Goal: Transaction & Acquisition: Purchase product/service

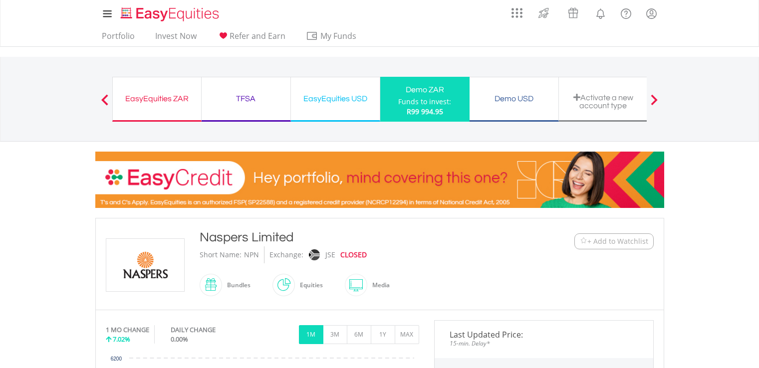
scroll to position [200, 0]
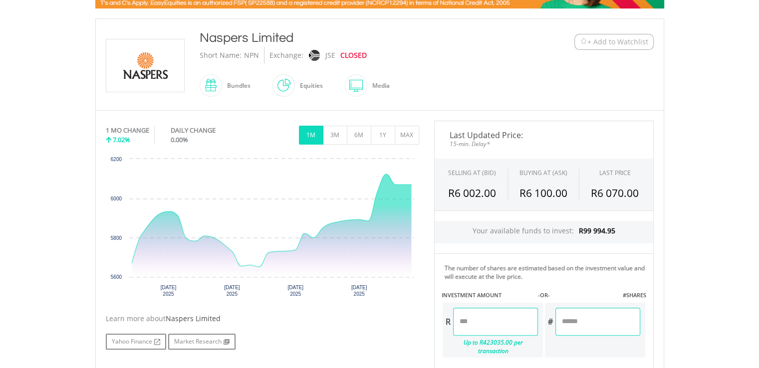
click at [481, 314] on input "number" at bounding box center [495, 322] width 85 height 28
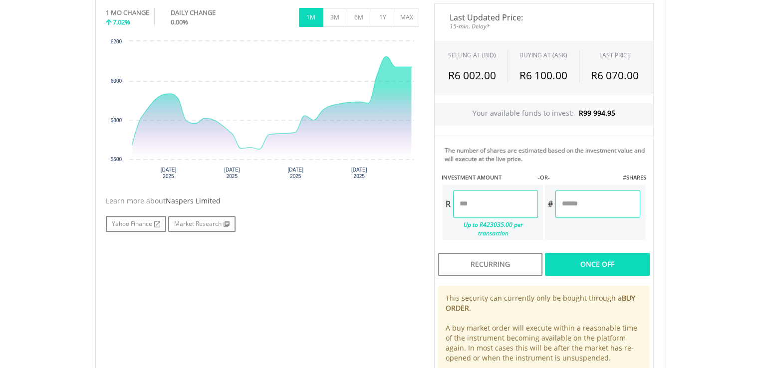
scroll to position [299, 0]
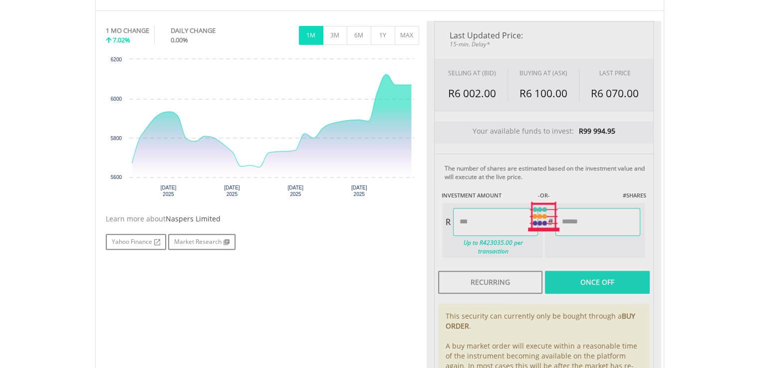
click at [628, 318] on div "Last Updated Price: 15-min. Delay* SELLING AT (BID) BUYING AT (ASK) LAST PRICE …" at bounding box center [543, 217] width 234 height 392
type input "******"
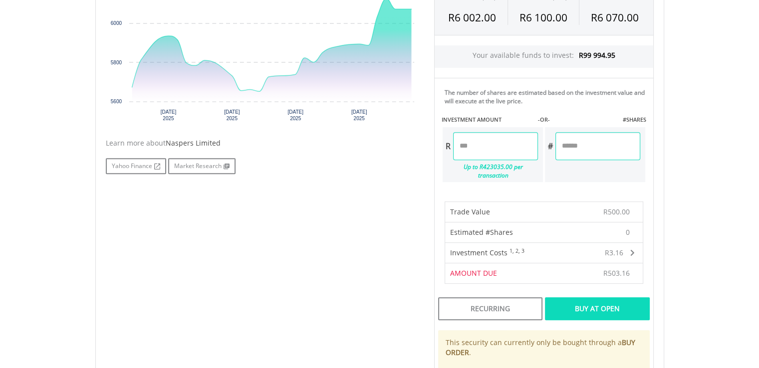
scroll to position [449, 0]
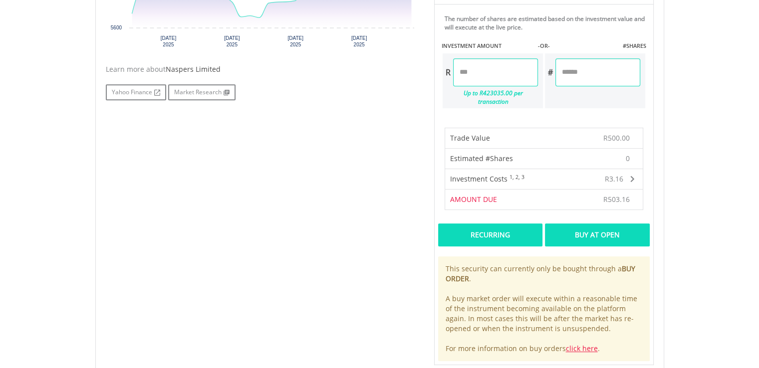
click at [510, 223] on div "Recurring" at bounding box center [490, 234] width 104 height 23
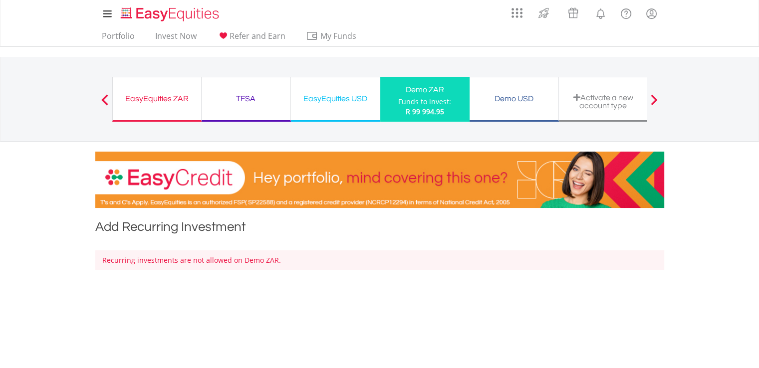
click at [106, 100] on span at bounding box center [104, 99] width 7 height 11
click at [416, 102] on div "Funds to invest:" at bounding box center [424, 102] width 53 height 10
click at [104, 100] on span at bounding box center [104, 99] width 7 height 11
click at [178, 34] on link "Invest Now" at bounding box center [175, 38] width 49 height 15
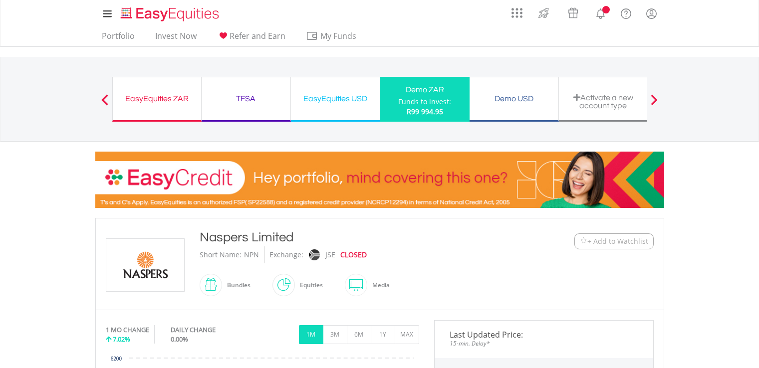
scroll to position [249, 0]
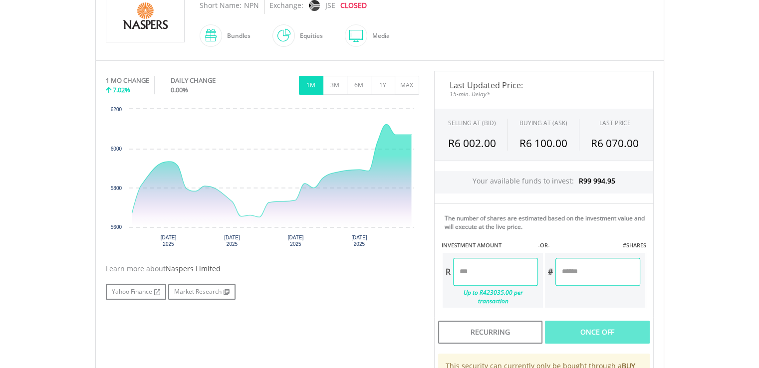
click at [483, 269] on input "number" at bounding box center [495, 272] width 85 height 28
click at [631, 288] on div "Last Updated Price: 15-min. Delay* SELLING AT (BID) BUYING AT (ASK) LAST PRICE …" at bounding box center [543, 267] width 234 height 392
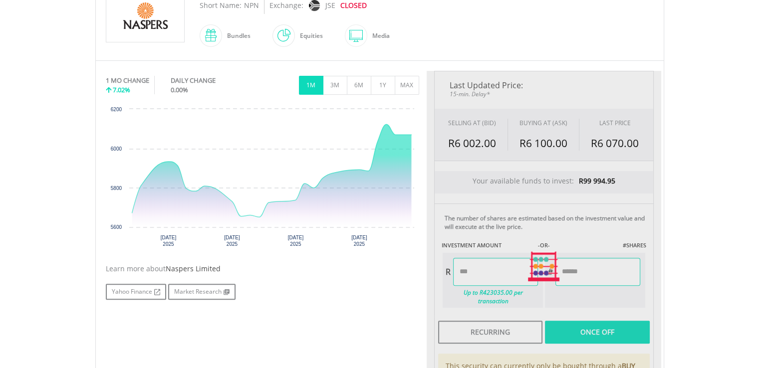
type input "******"
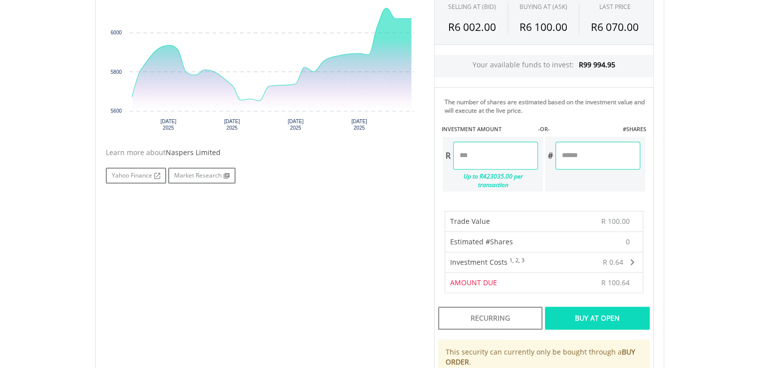
scroll to position [449, 0]
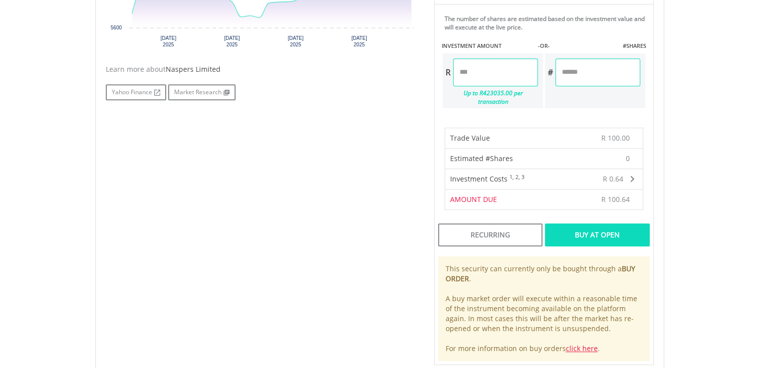
click at [619, 228] on div "Buy At Open" at bounding box center [597, 234] width 104 height 23
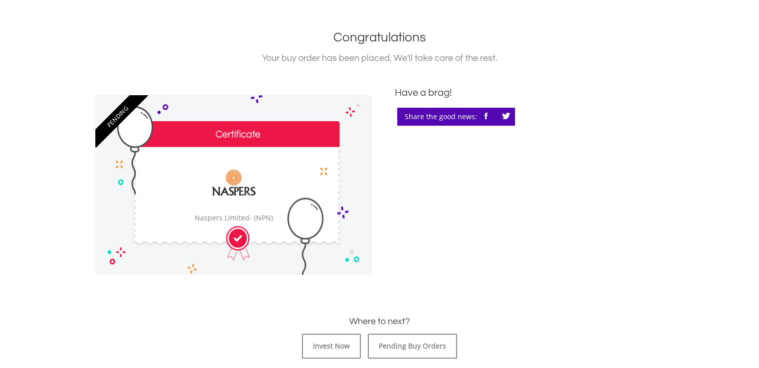
scroll to position [299, 0]
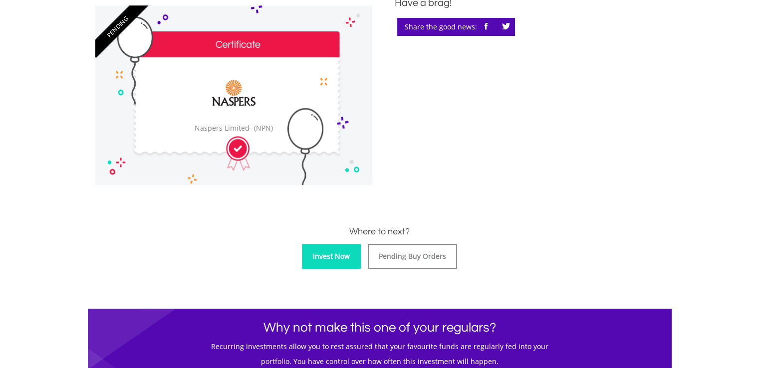
click at [341, 254] on link "Invest Now" at bounding box center [331, 256] width 59 height 25
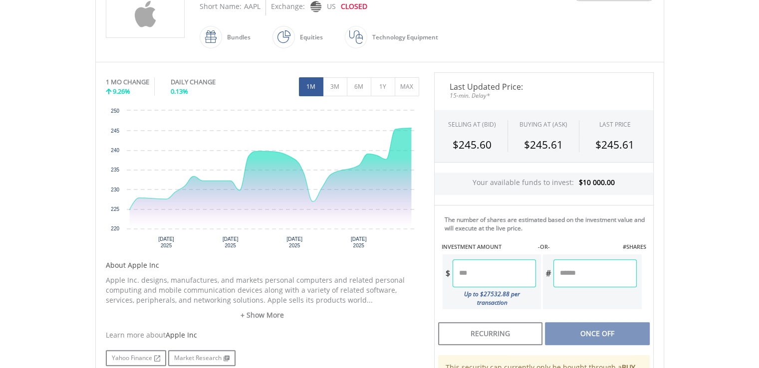
scroll to position [299, 0]
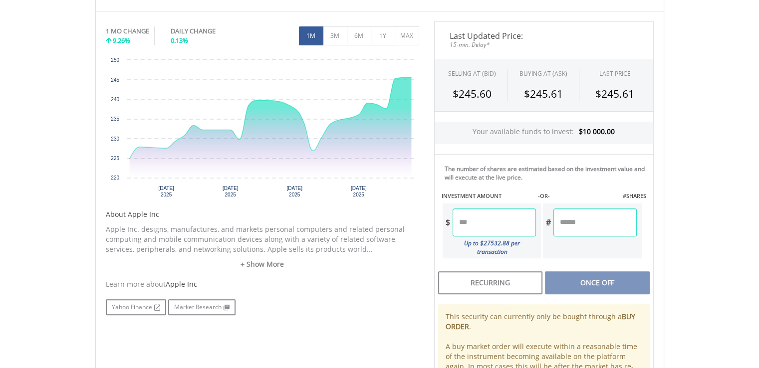
click at [523, 219] on input "number" at bounding box center [493, 223] width 83 height 28
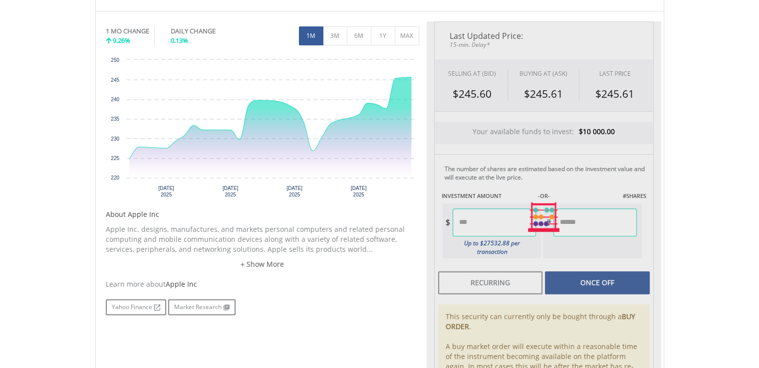
click at [661, 234] on div "No chart available. 1 MO CHANGE 9.26% DAILY CHANGE 0.13% 1M 3M 6M 1Y MAX" at bounding box center [379, 217] width 569 height 413
type input "******"
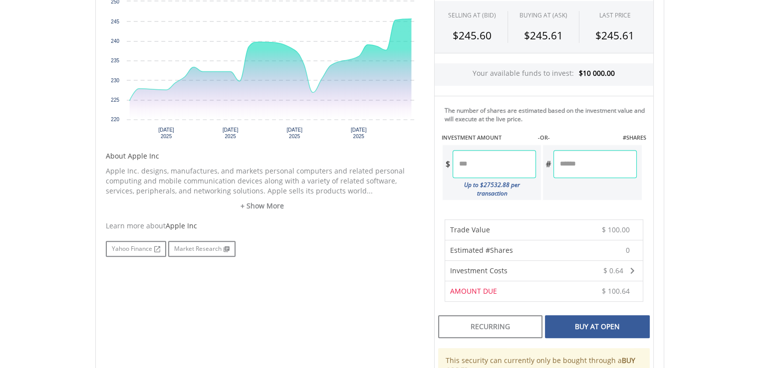
scroll to position [449, 0]
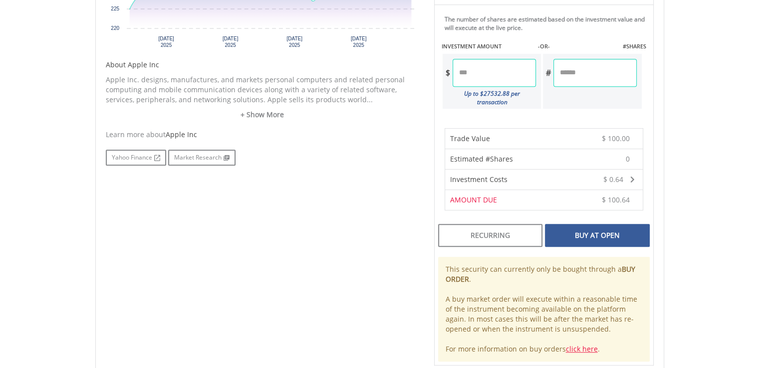
click at [583, 228] on div "Buy At Open" at bounding box center [597, 235] width 104 height 23
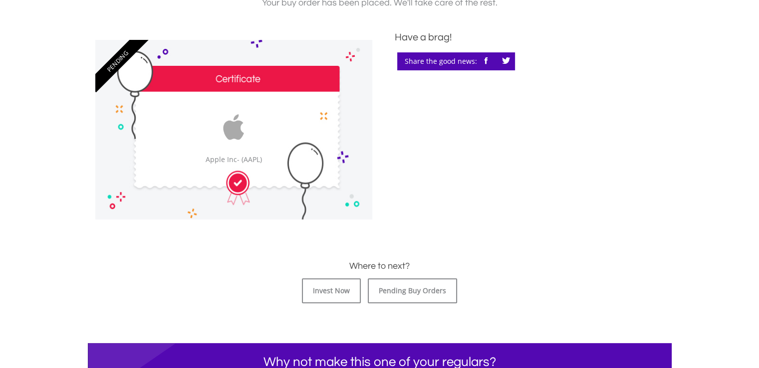
scroll to position [349, 0]
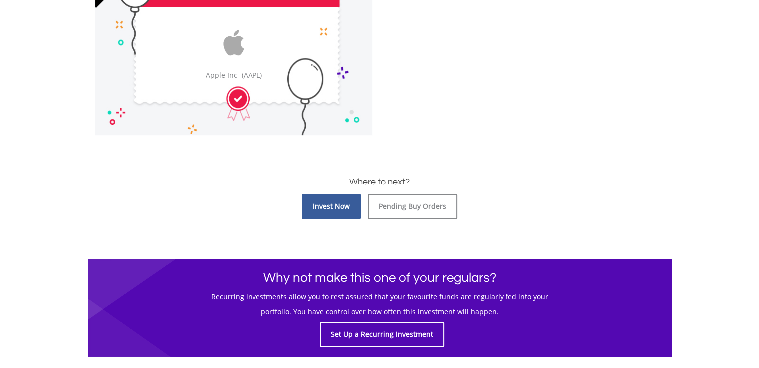
click at [348, 211] on link "Invest Now" at bounding box center [331, 206] width 59 height 25
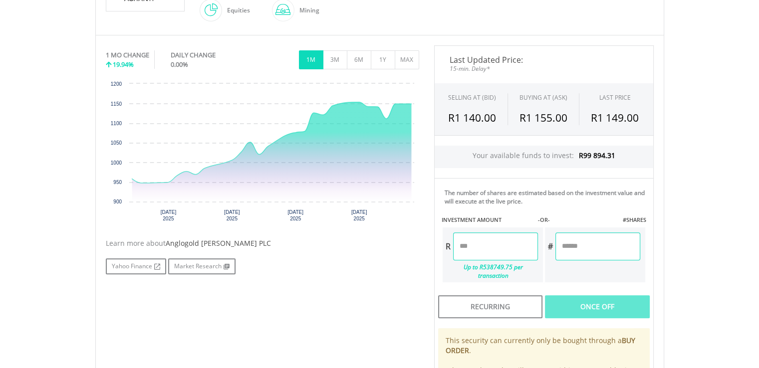
scroll to position [349, 0]
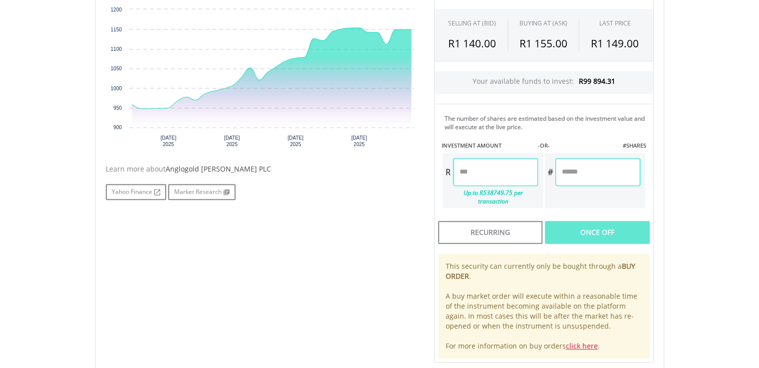
click at [493, 176] on input "number" at bounding box center [495, 172] width 85 height 28
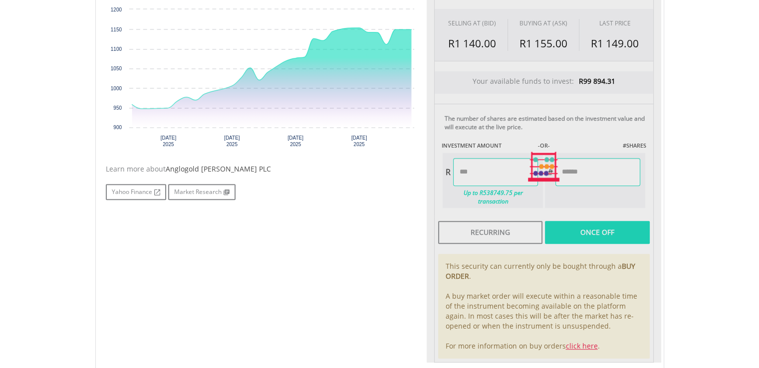
click at [613, 224] on div "Last Updated Price: 15-min. Delay* SELLING AT (BID) BUYING AT (ASK) LAST PRICE …" at bounding box center [543, 167] width 234 height 392
type input "******"
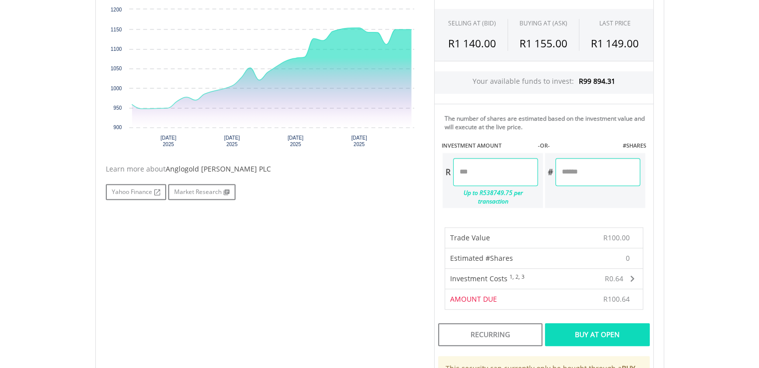
click at [602, 323] on div "Buy At Open" at bounding box center [597, 334] width 104 height 23
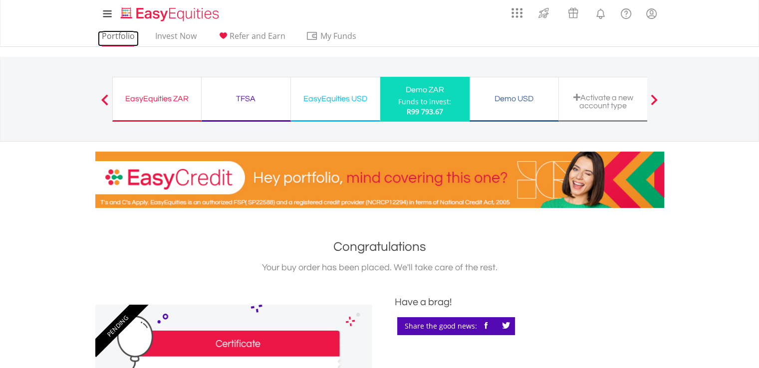
click at [132, 34] on link "Portfolio" at bounding box center [118, 38] width 41 height 15
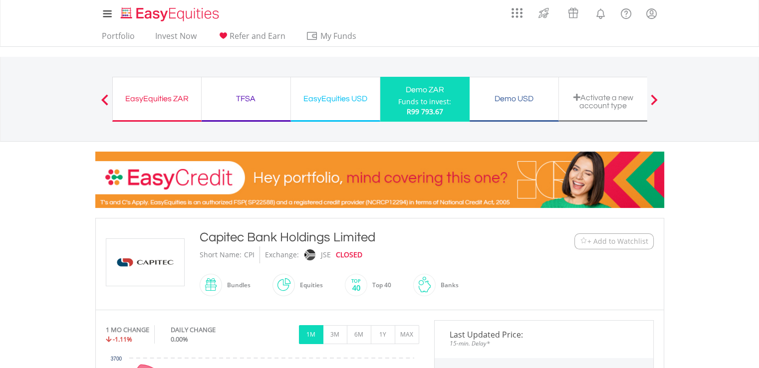
scroll to position [200, 0]
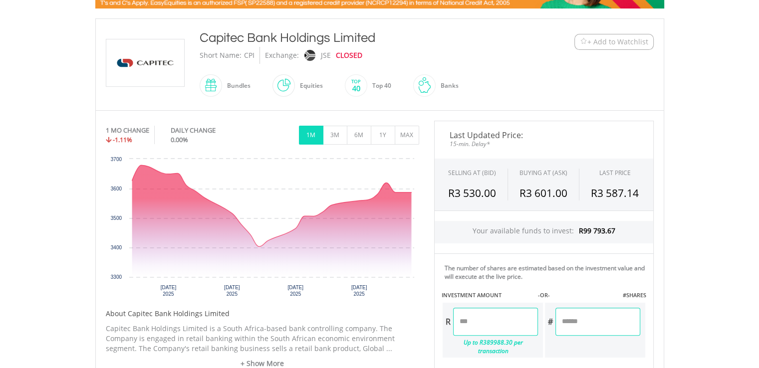
click at [489, 323] on input "number" at bounding box center [495, 322] width 85 height 28
click at [700, 218] on body "My Investments Invest Now New Listings Sell My Recurring Investments Pending Or…" at bounding box center [379, 252] width 759 height 905
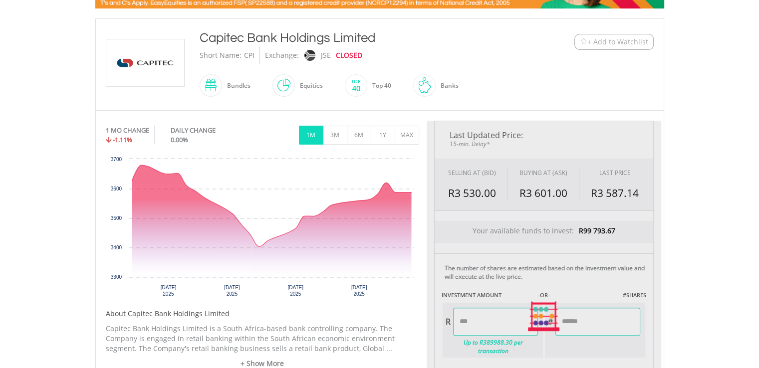
type input "******"
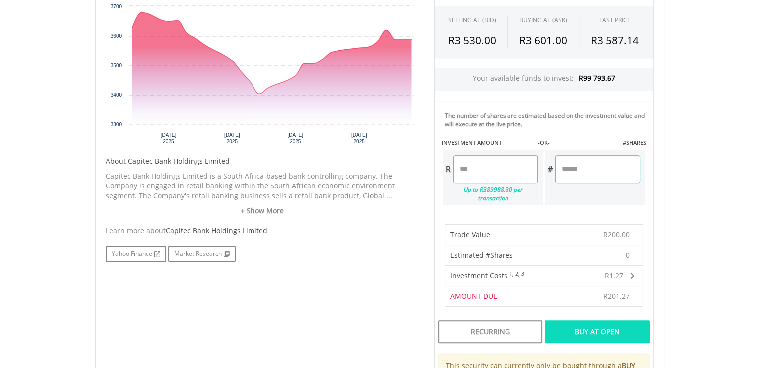
scroll to position [349, 0]
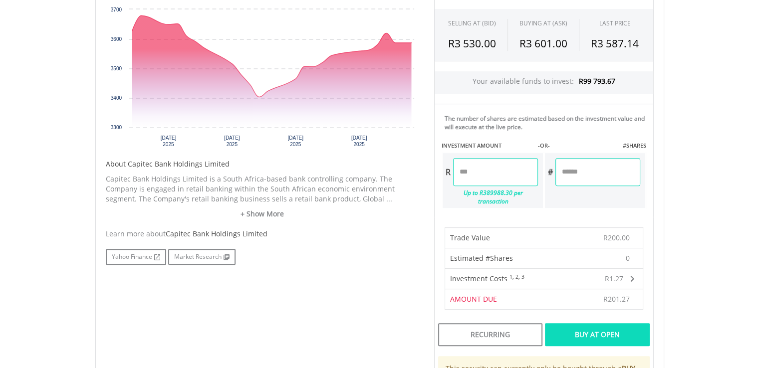
click at [613, 328] on div "Buy At Open" at bounding box center [597, 334] width 104 height 23
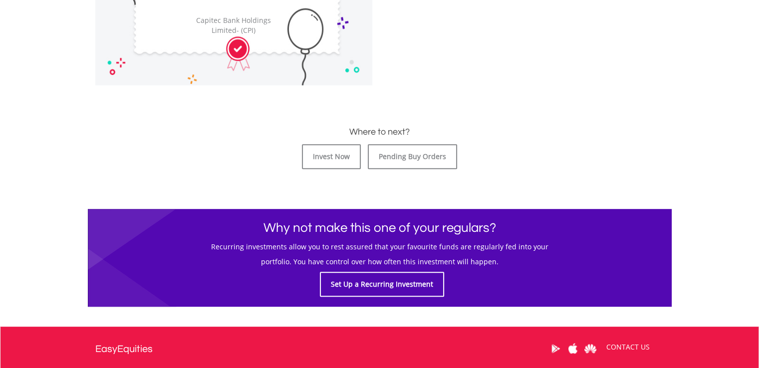
scroll to position [500, 0]
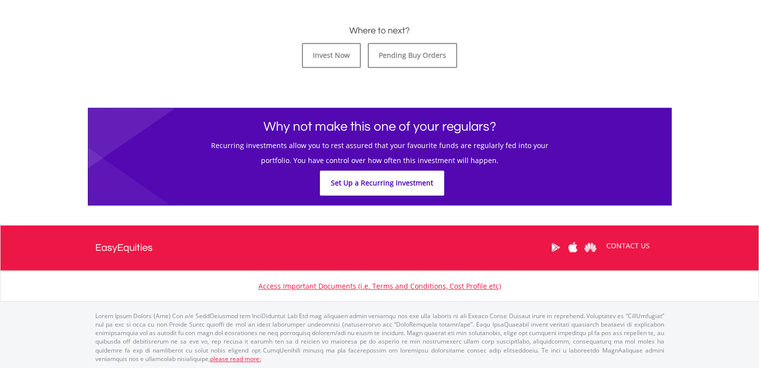
click at [380, 180] on link "Set Up a Recurring Investment" at bounding box center [382, 183] width 124 height 25
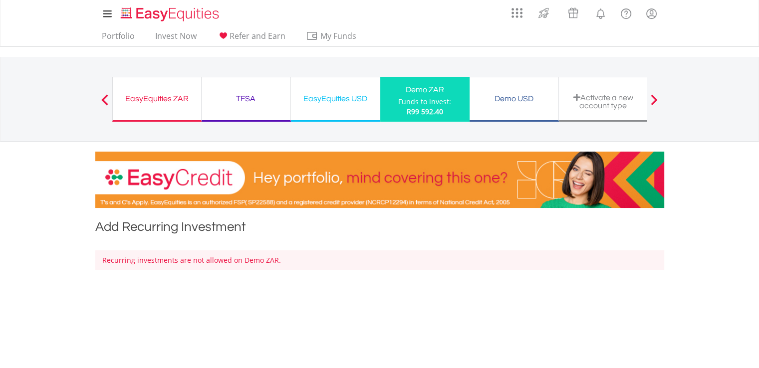
click at [341, 103] on div "EasyEquities USD" at bounding box center [335, 99] width 77 height 14
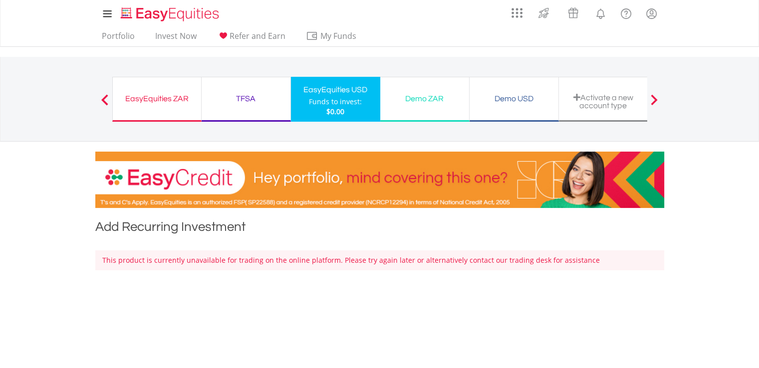
click at [225, 100] on div "TFSA" at bounding box center [246, 99] width 77 height 14
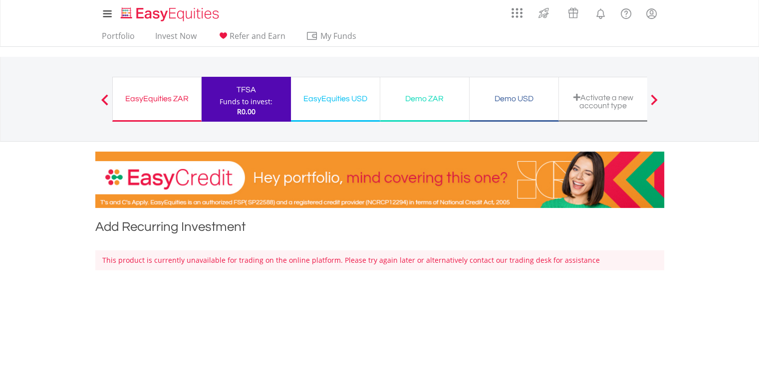
click at [170, 104] on div "EasyEquities ZAR" at bounding box center [157, 99] width 76 height 14
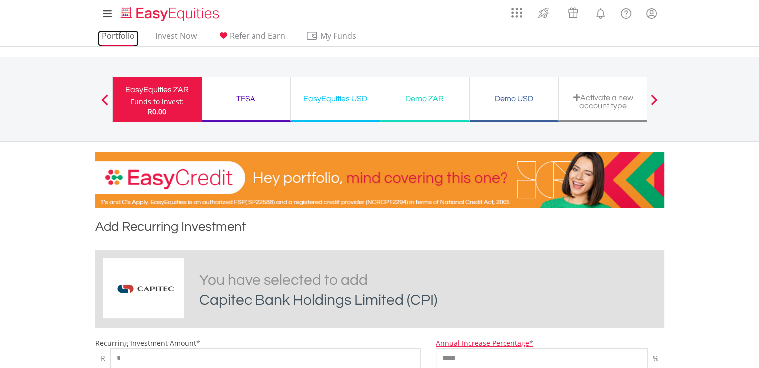
click at [130, 35] on link "Portfolio" at bounding box center [118, 38] width 41 height 15
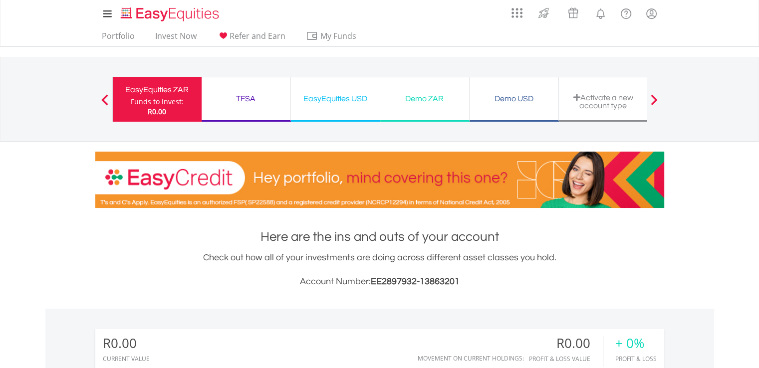
click at [104, 94] on span at bounding box center [104, 99] width 7 height 11
click at [434, 101] on div "Demo ZAR" at bounding box center [424, 99] width 77 height 14
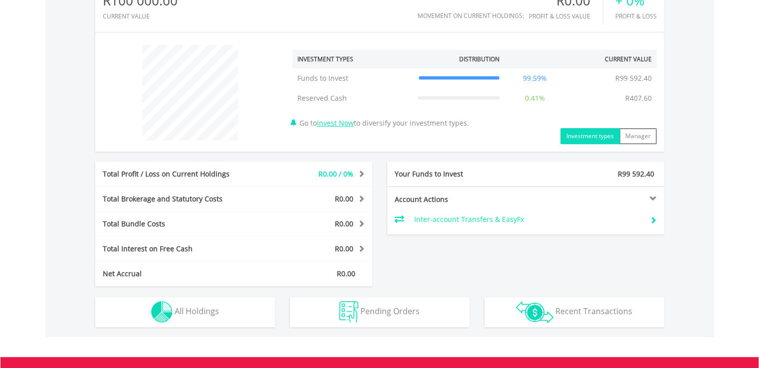
scroll to position [399, 0]
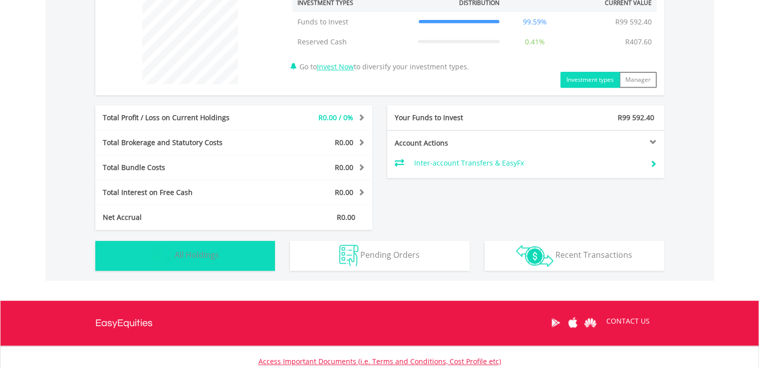
click at [242, 259] on button "Holdings All Holdings" at bounding box center [185, 256] width 180 height 30
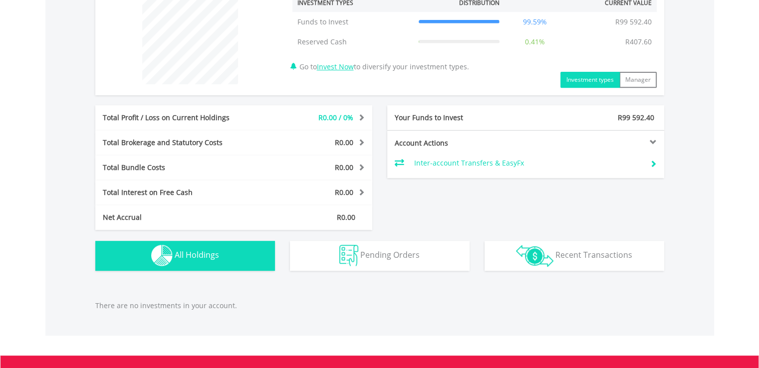
scroll to position [529, 0]
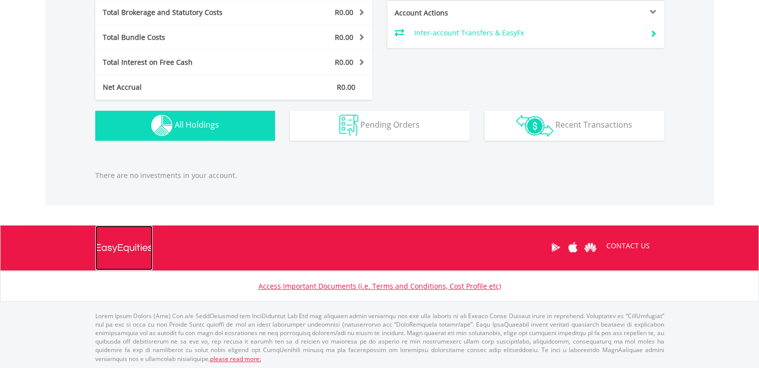
click at [128, 248] on div "EasyEquities" at bounding box center [123, 247] width 57 height 45
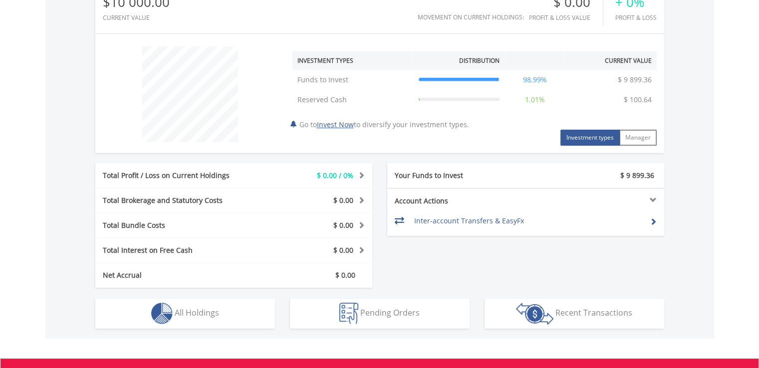
scroll to position [399, 0]
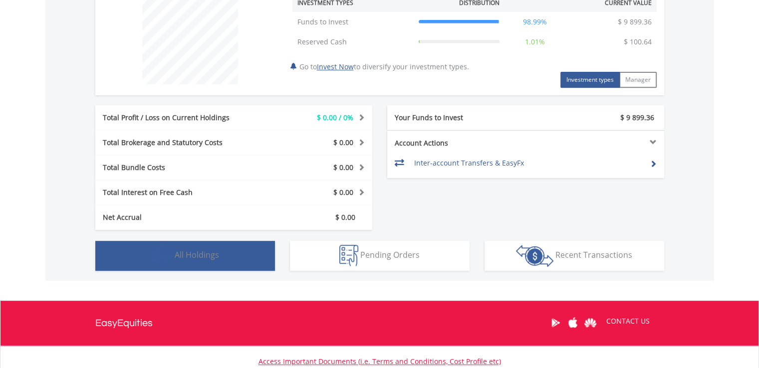
click at [217, 257] on span "All Holdings" at bounding box center [197, 254] width 44 height 11
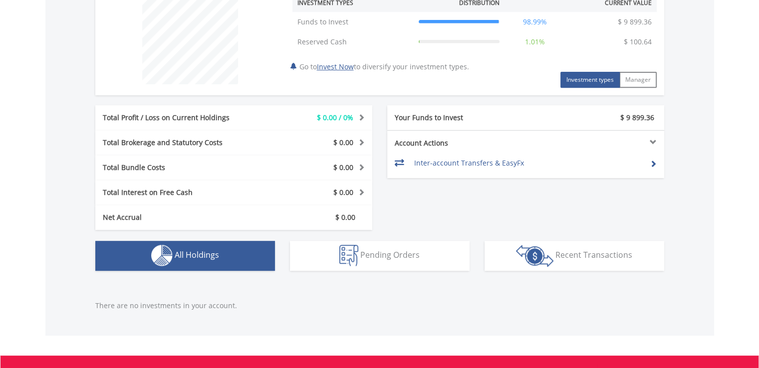
scroll to position [529, 0]
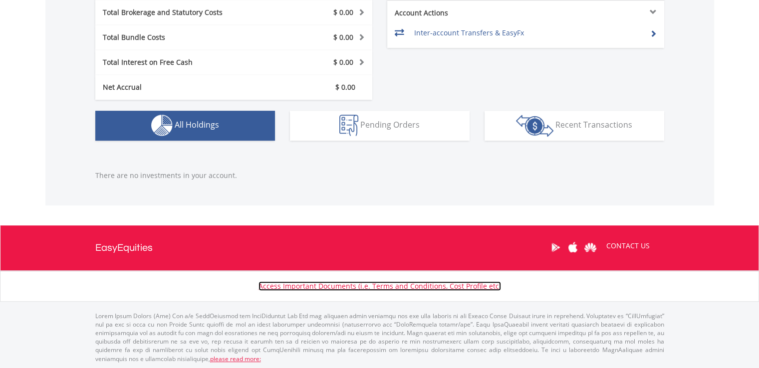
click at [326, 281] on link "Access Important Documents (i.e. Terms and Conditions, Cost Profile etc)" at bounding box center [379, 285] width 242 height 9
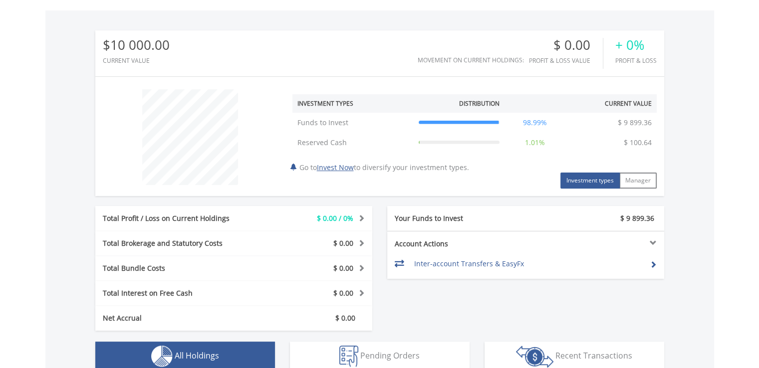
scroll to position [380, 0]
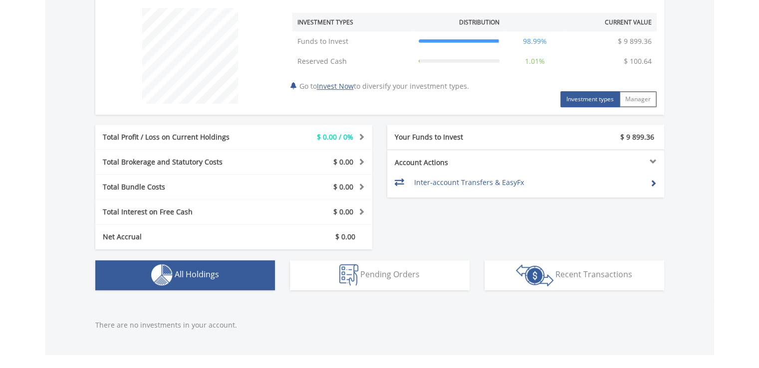
click at [462, 132] on div "Your Funds to Invest" at bounding box center [456, 137] width 139 height 10
click at [651, 185] on span at bounding box center [652, 183] width 7 height 7
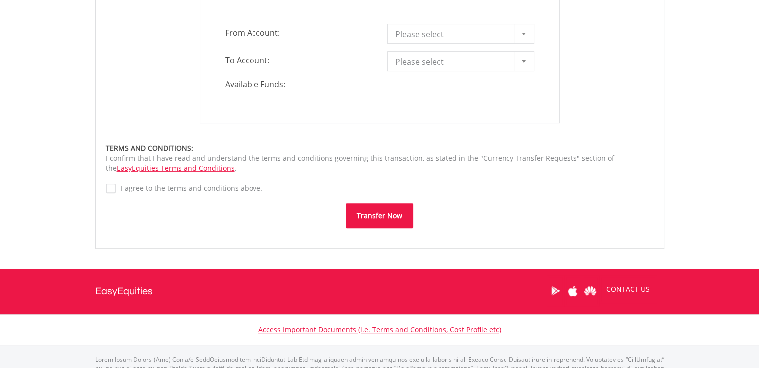
scroll to position [386, 0]
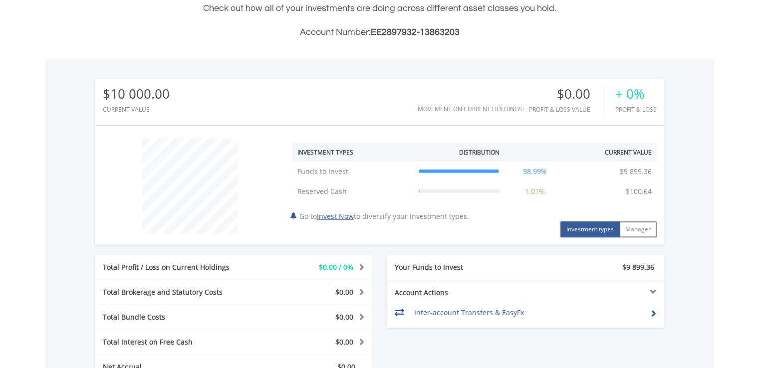
scroll to position [449, 0]
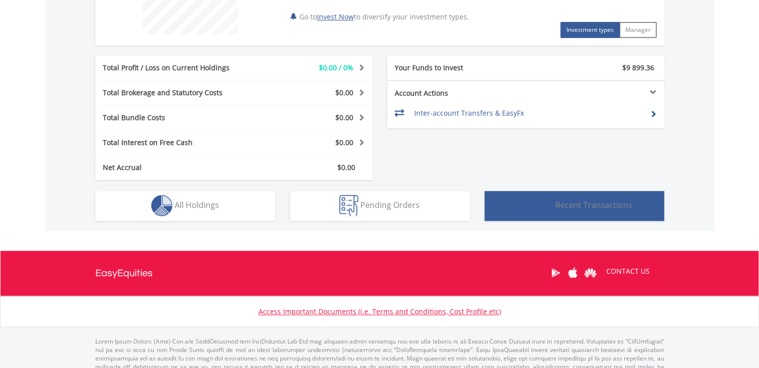
click at [553, 202] on img "button" at bounding box center [534, 206] width 37 height 22
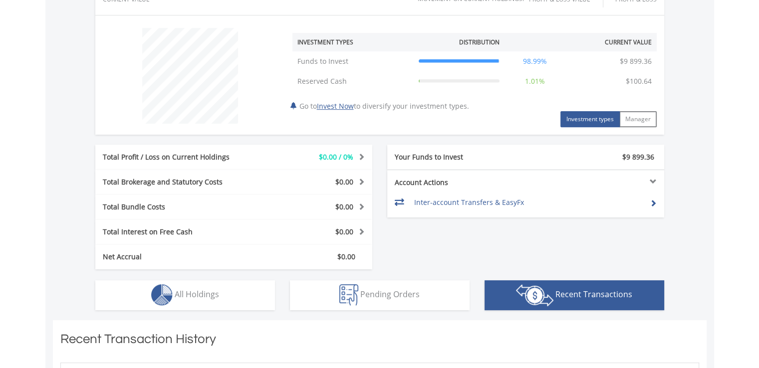
scroll to position [409, 0]
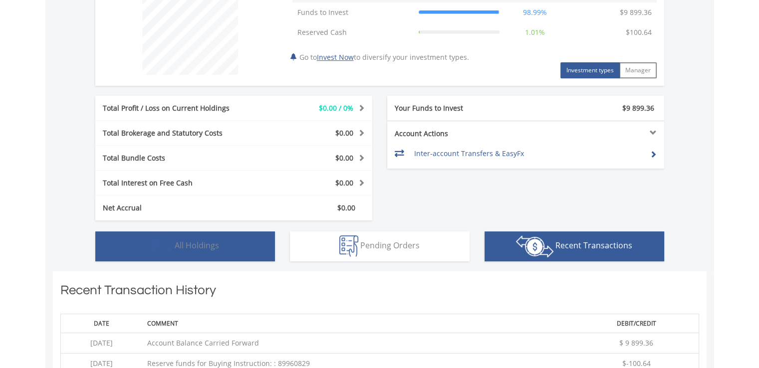
click at [202, 253] on button "Holdings All Holdings" at bounding box center [185, 246] width 180 height 30
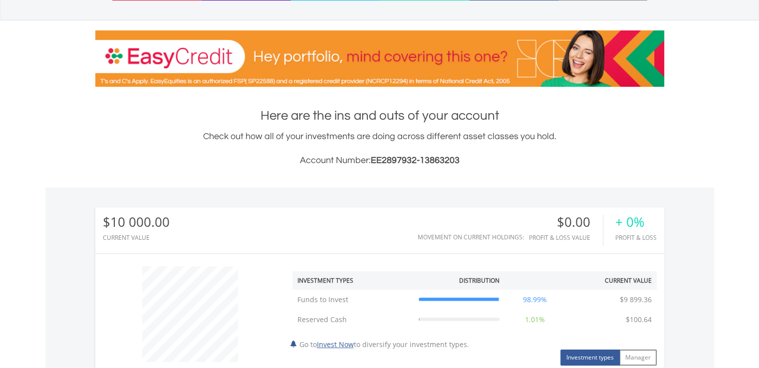
scroll to position [0, 0]
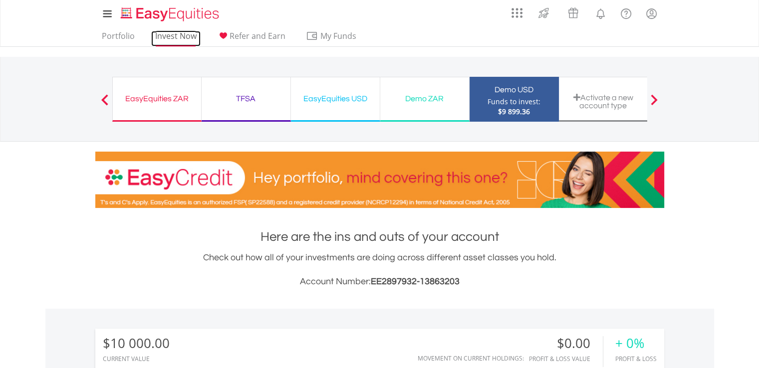
click at [175, 39] on link "Invest Now" at bounding box center [175, 38] width 49 height 15
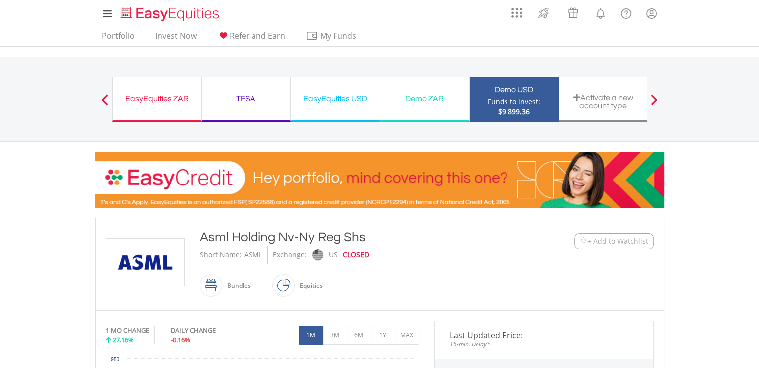
scroll to position [200, 0]
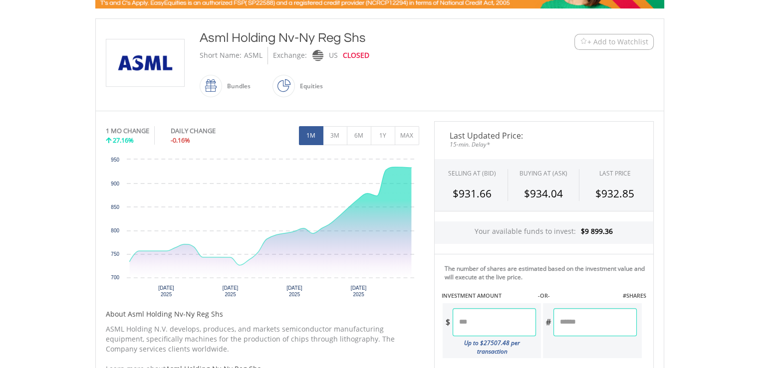
click at [489, 329] on input "number" at bounding box center [493, 322] width 83 height 28
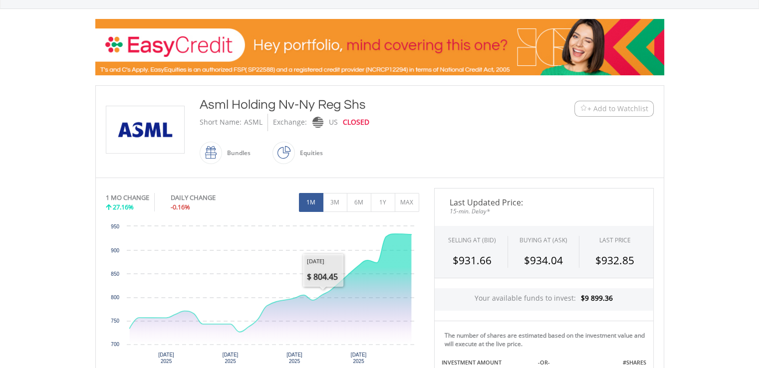
scroll to position [0, 0]
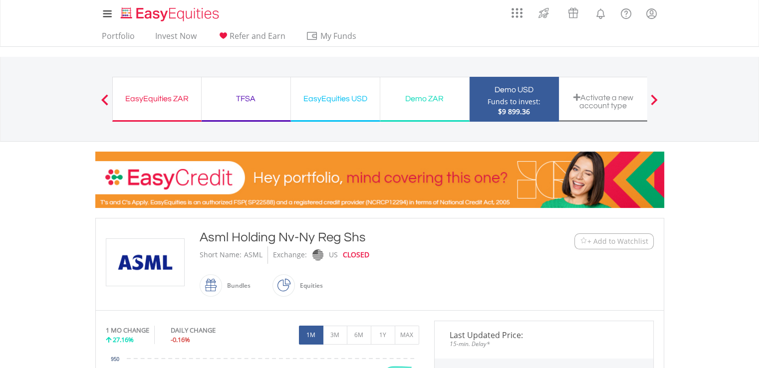
click at [445, 101] on div "Demo ZAR" at bounding box center [424, 99] width 77 height 14
click at [165, 38] on link "Invest Now" at bounding box center [175, 38] width 49 height 15
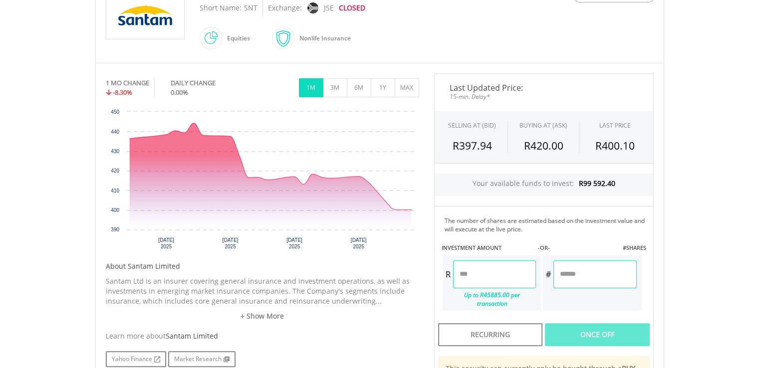
scroll to position [349, 0]
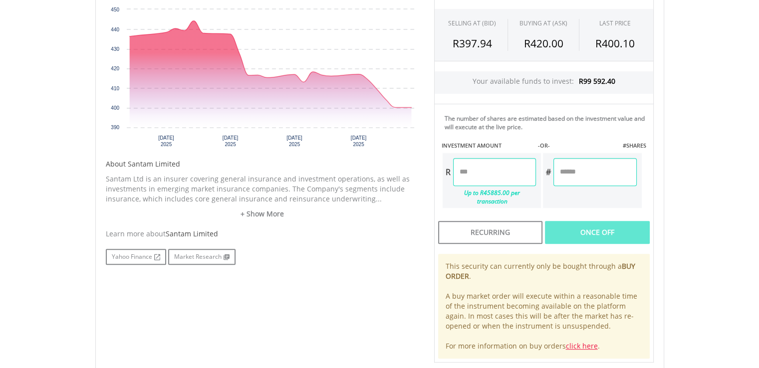
click at [479, 163] on input "number" at bounding box center [494, 172] width 83 height 28
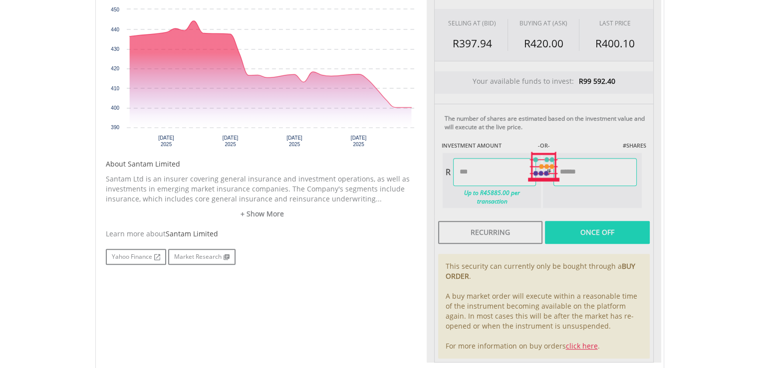
click at [642, 194] on div "Last Updated Price: 15-min. Delay* SELLING AT (BID) BUYING AT (ASK) LAST PRICE …" at bounding box center [543, 167] width 234 height 392
type input "******"
type input "*****"
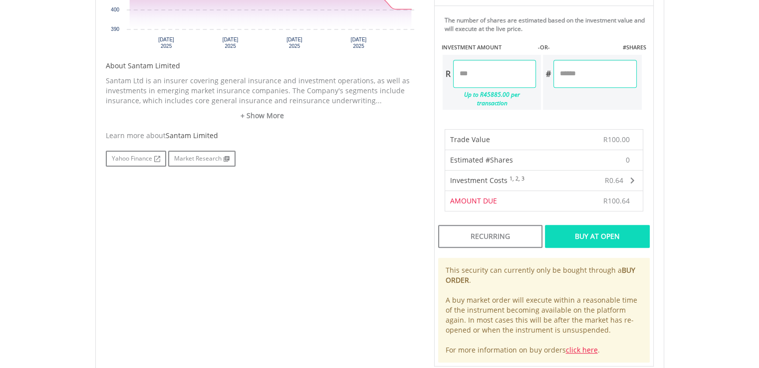
scroll to position [449, 0]
click at [574, 224] on div "Buy At Open" at bounding box center [597, 234] width 104 height 23
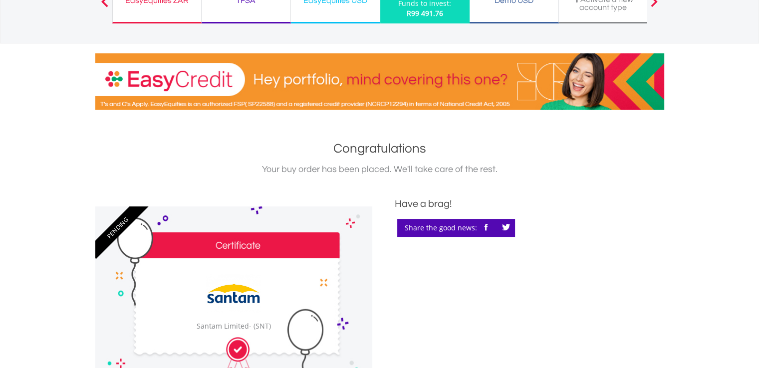
scroll to position [150, 0]
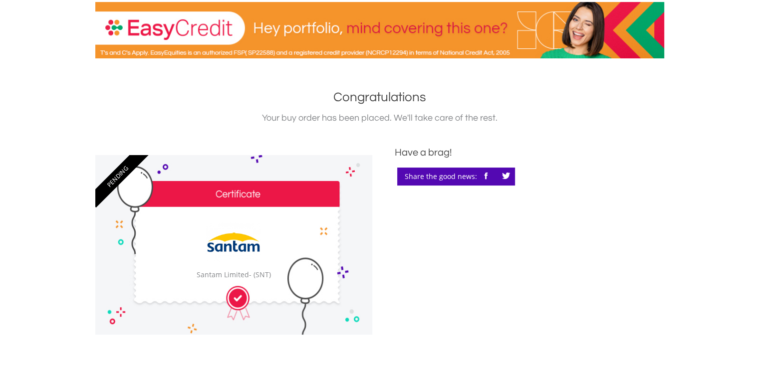
click at [239, 299] on div "﻿ Santam Limited Santam Limited - (SNT)" at bounding box center [233, 245] width 277 height 180
click at [246, 203] on div "﻿ Santam Limited Santam Limited - (SNT)" at bounding box center [233, 245] width 277 height 180
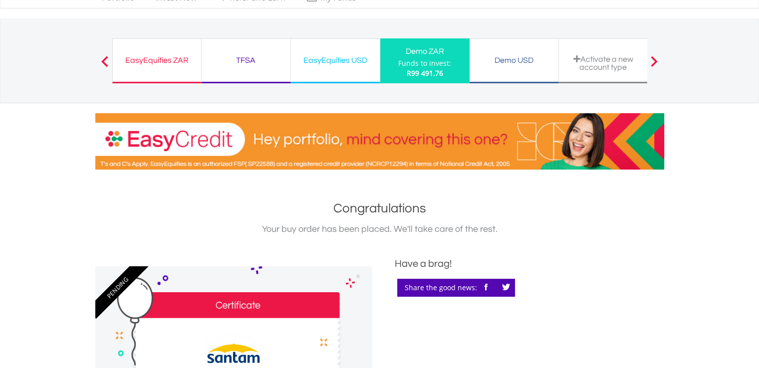
scroll to position [0, 0]
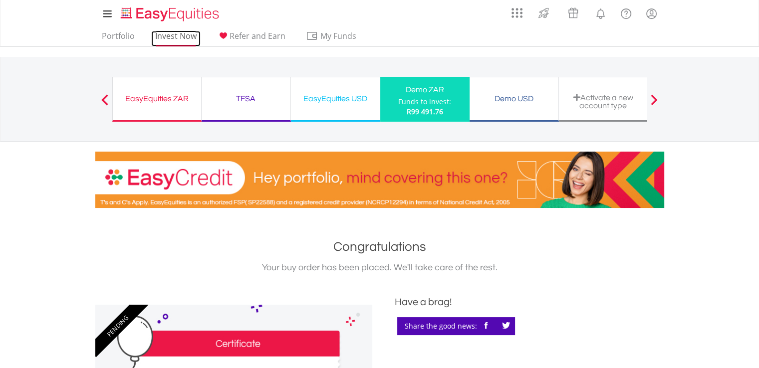
click at [182, 32] on link "Invest Now" at bounding box center [175, 38] width 49 height 15
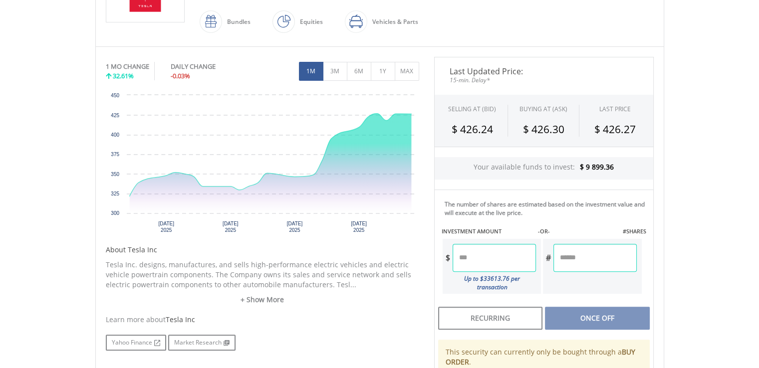
scroll to position [399, 0]
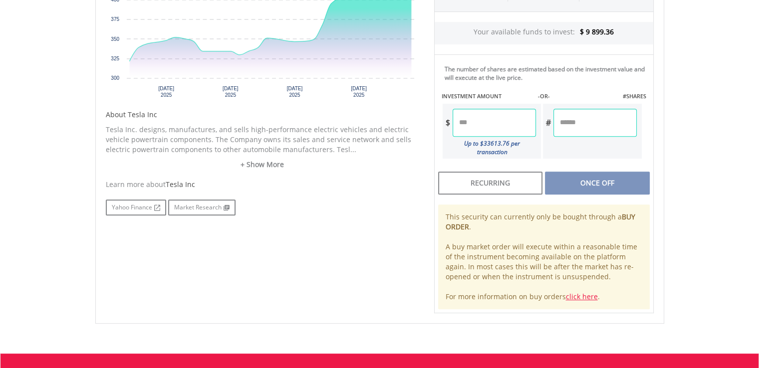
click at [471, 130] on input "number" at bounding box center [493, 123] width 83 height 28
click at [629, 145] on div "Last Updated Price: 15-min. Delay* SELLING AT (BID) BUYING AT (ASK) LAST PRICE …" at bounding box center [543, 118] width 234 height 392
type input "******"
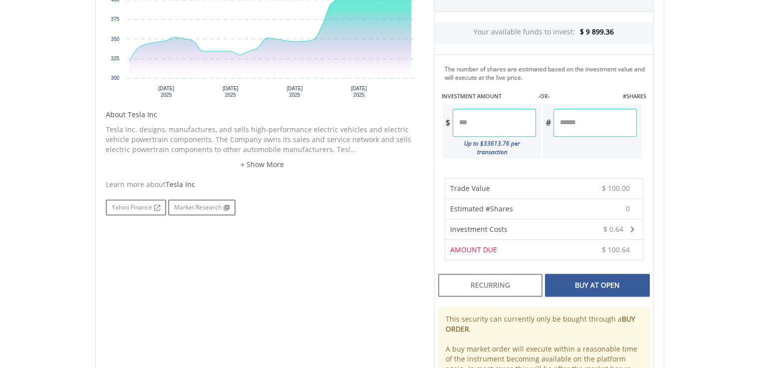
click at [593, 274] on div "Buy At Open" at bounding box center [597, 285] width 104 height 23
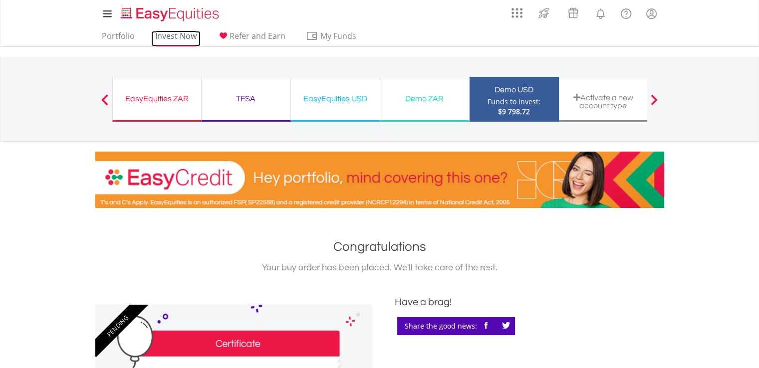
click at [180, 36] on link "Invest Now" at bounding box center [175, 38] width 49 height 15
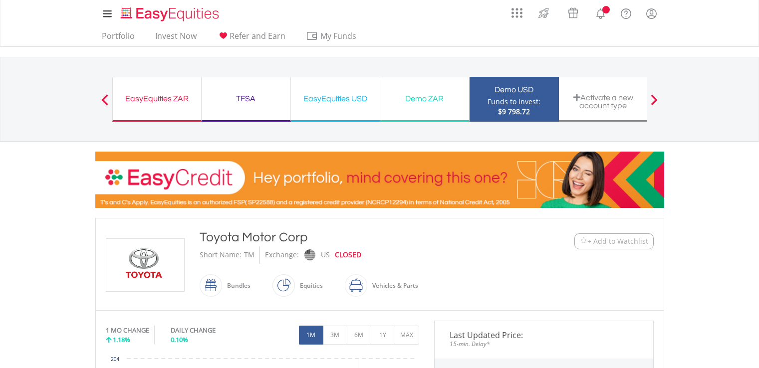
scroll to position [249, 0]
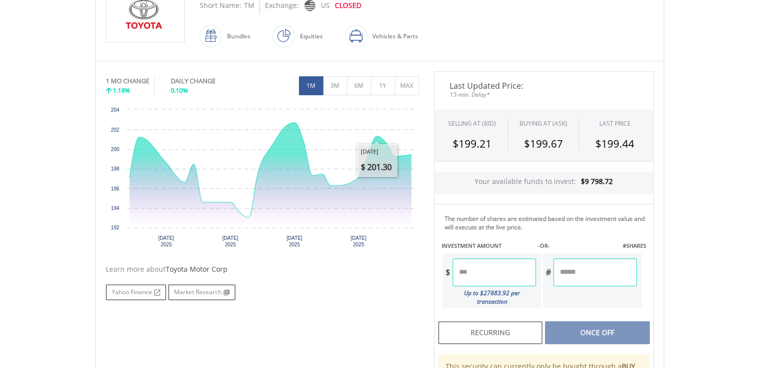
click at [498, 275] on input "number" at bounding box center [493, 272] width 83 height 28
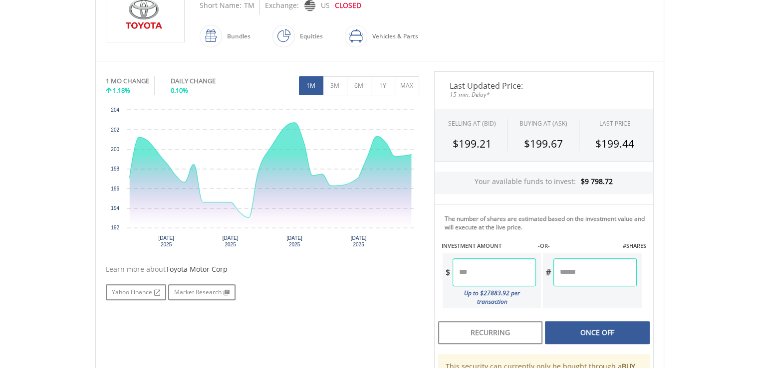
click at [642, 296] on div "Last Updated Price: 15-min. Delay* SELLING AT (BID) BUYING AT (ASK) LAST PRICE …" at bounding box center [543, 267] width 234 height 392
type input "******"
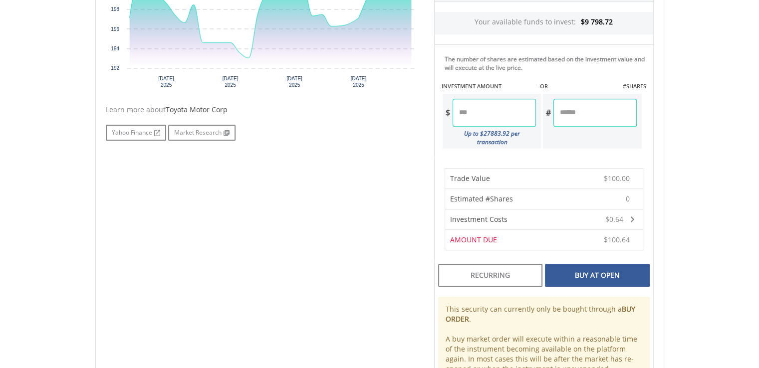
scroll to position [449, 0]
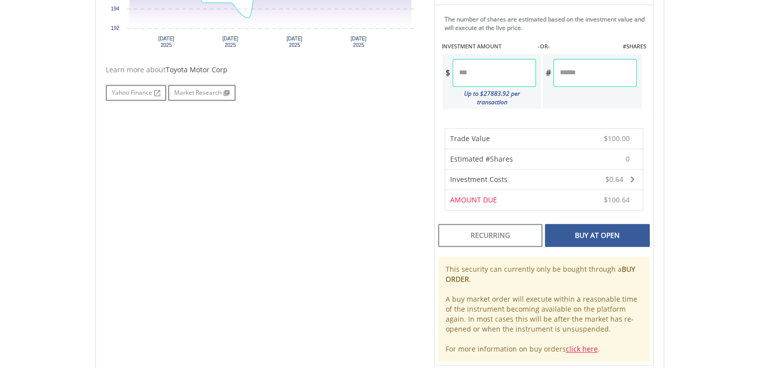
click at [587, 232] on div "Buy At Open" at bounding box center [597, 235] width 104 height 23
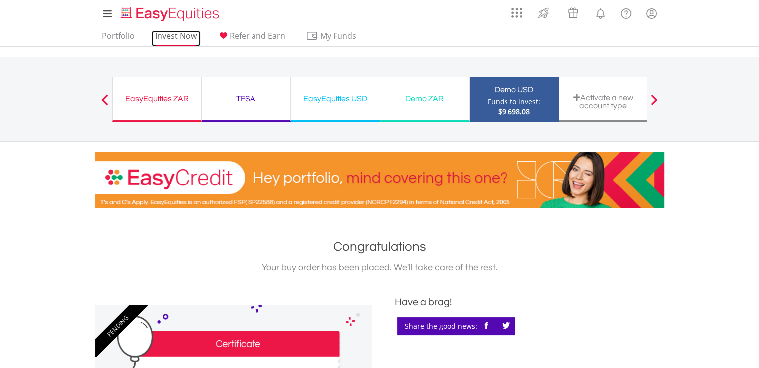
click at [191, 38] on link "Invest Now" at bounding box center [175, 38] width 49 height 15
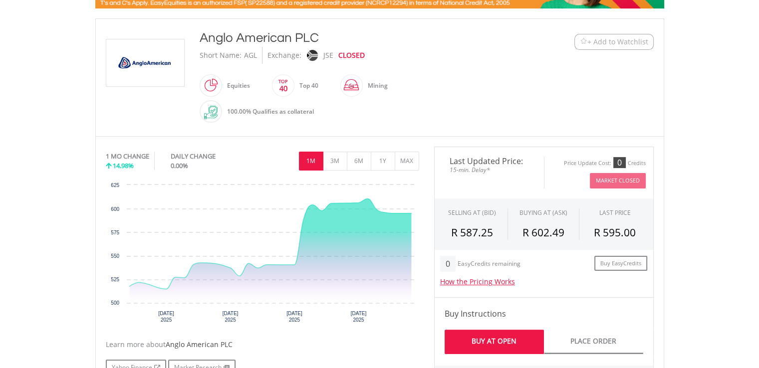
scroll to position [349, 0]
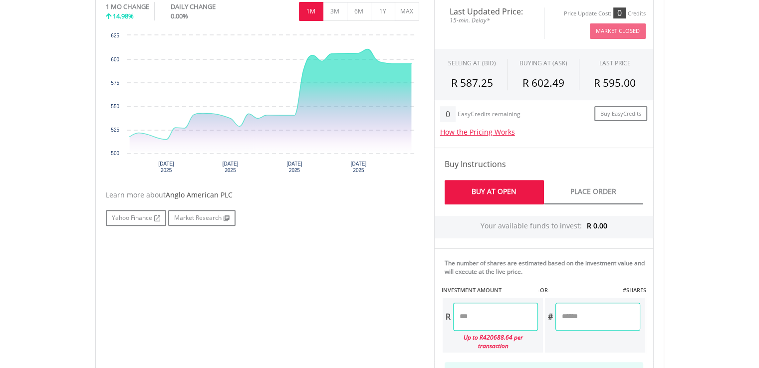
click at [505, 303] on input "number" at bounding box center [495, 317] width 85 height 28
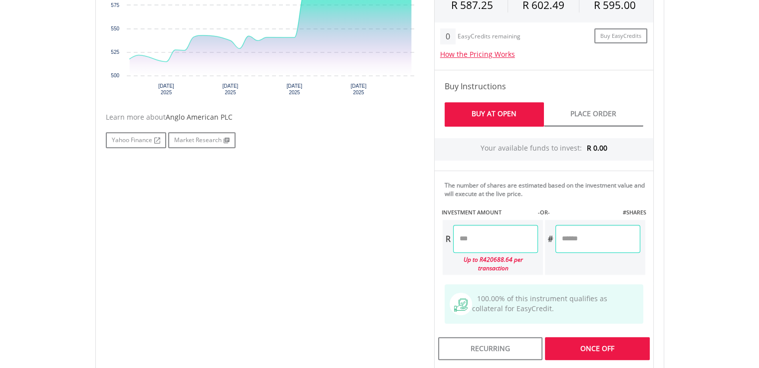
scroll to position [499, 0]
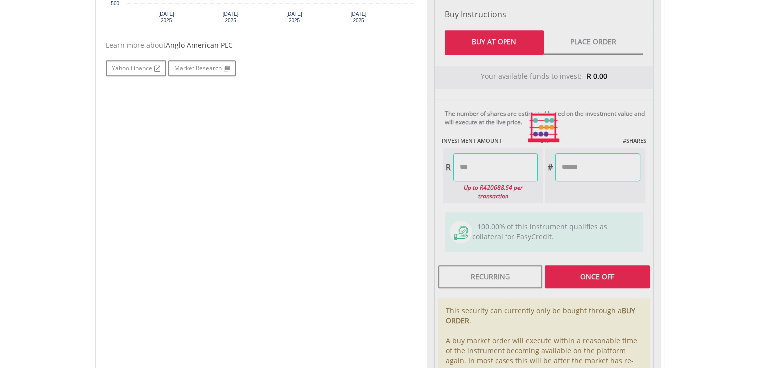
click at [638, 198] on div "Last Updated Price: 15-min. Delay* Price Update Cost: 0 Credits Market Closed S…" at bounding box center [543, 127] width 234 height 560
type input "******"
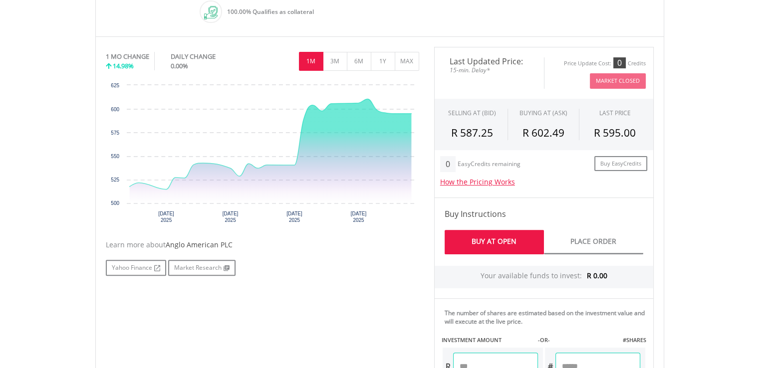
scroll to position [449, 0]
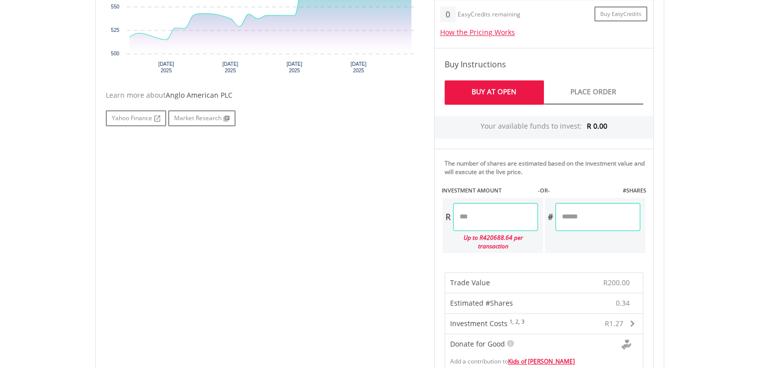
click at [513, 225] on input "******" at bounding box center [495, 217] width 85 height 28
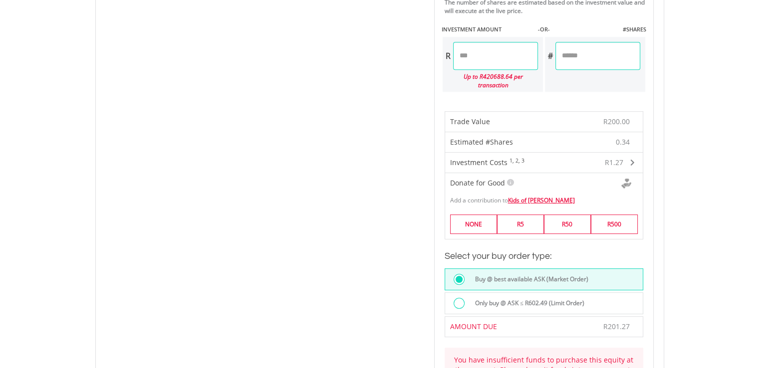
scroll to position [648, 0]
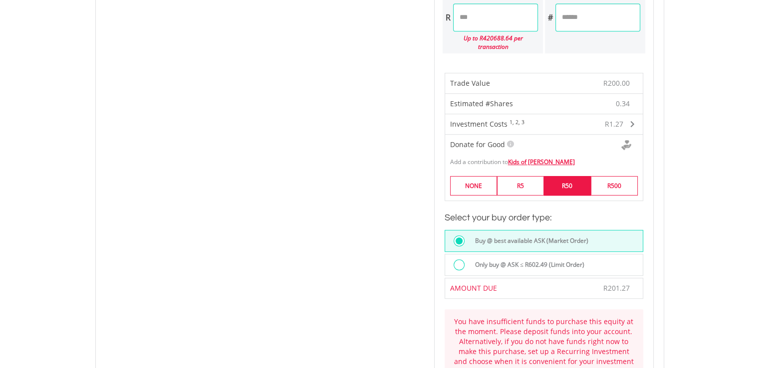
click at [551, 177] on label "R50" at bounding box center [567, 185] width 47 height 19
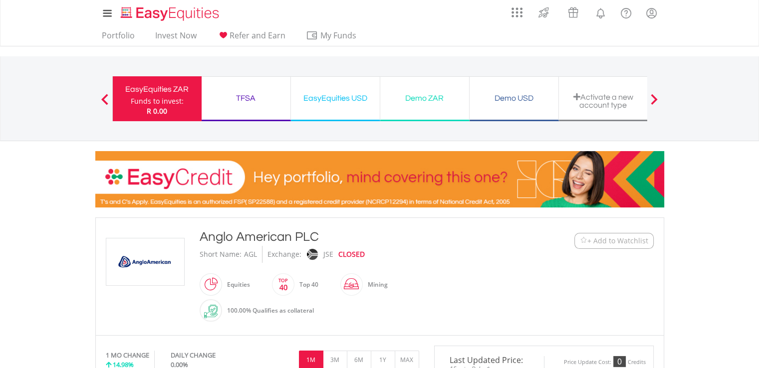
scroll to position [0, 0]
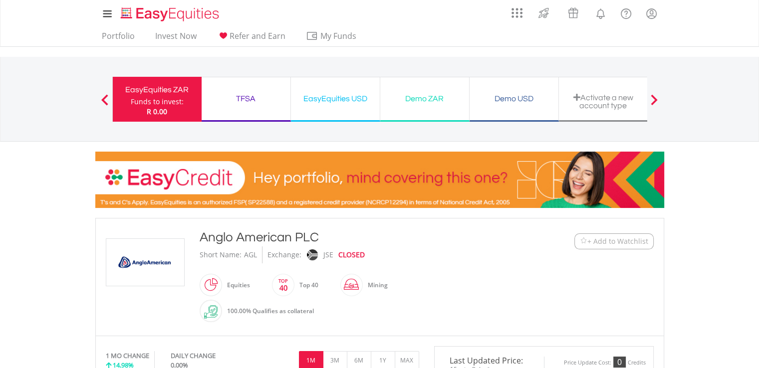
click at [108, 97] on span at bounding box center [104, 99] width 7 height 11
click at [178, 97] on div "Funds to invest:" at bounding box center [157, 102] width 53 height 10
click at [174, 40] on link "Invest Now" at bounding box center [175, 38] width 49 height 15
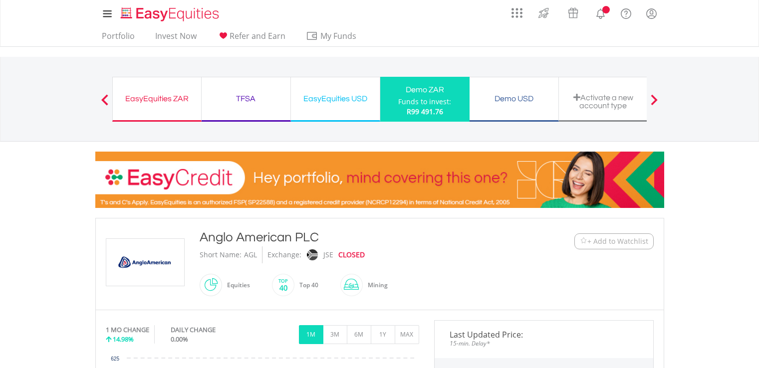
scroll to position [399, 0]
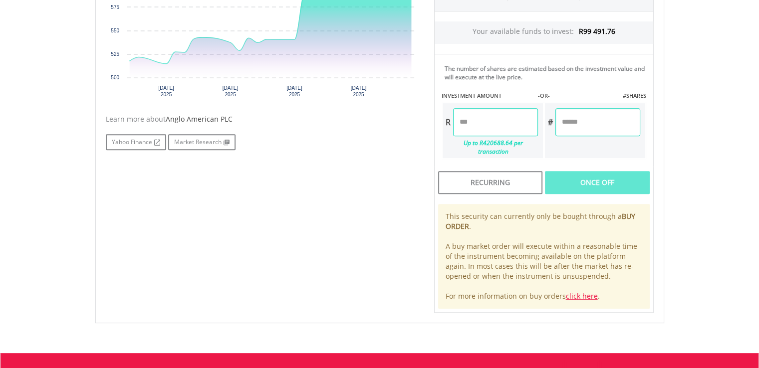
click at [499, 116] on input "number" at bounding box center [495, 122] width 85 height 28
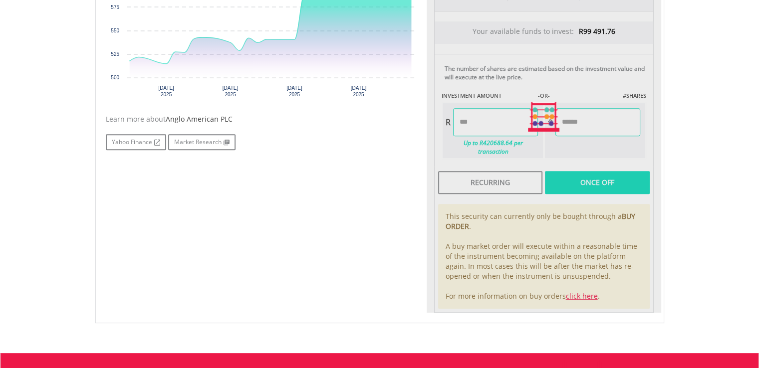
click at [580, 170] on div "Last Updated Price: 15-min. Delay* SELLING AT (BID) BUYING AT (ASK) LAST PRICE …" at bounding box center [543, 117] width 234 height 392
type input "******"
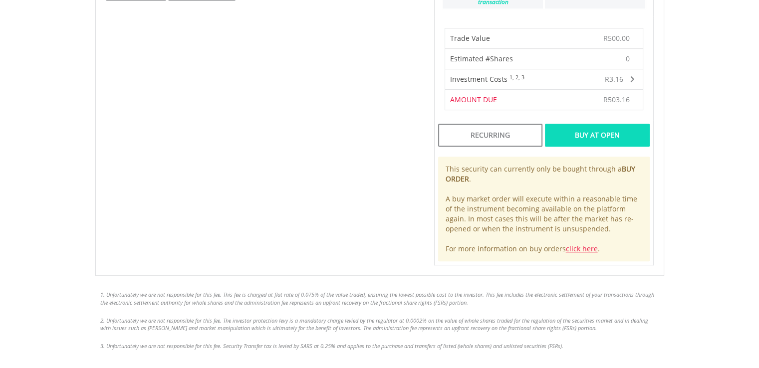
scroll to position [349, 0]
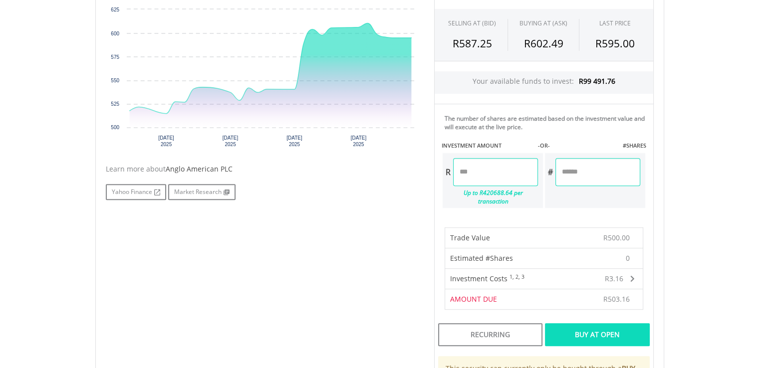
click at [630, 323] on div "Buy At Open" at bounding box center [597, 334] width 104 height 23
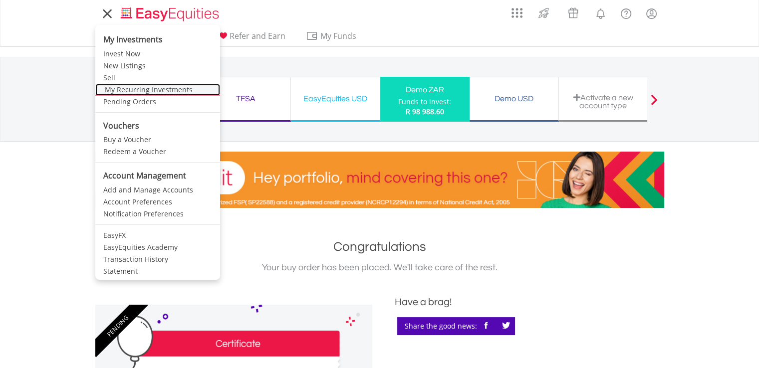
click at [147, 90] on link "My Recurring Investments" at bounding box center [157, 90] width 125 height 12
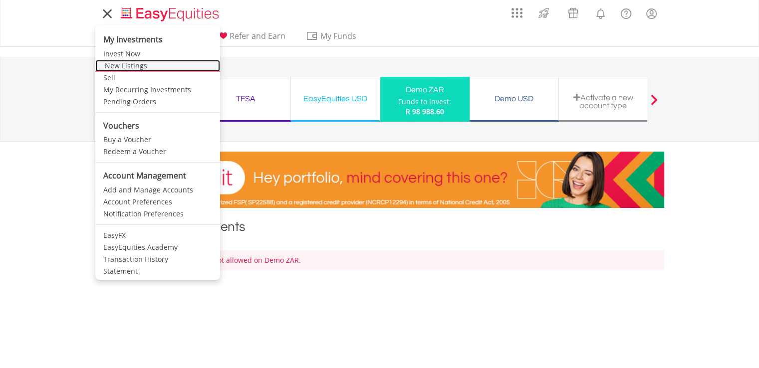
click at [116, 61] on link "New Listings" at bounding box center [157, 66] width 125 height 12
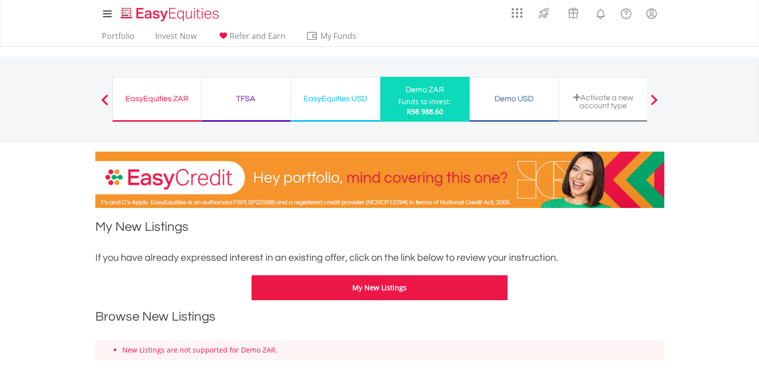
click at [415, 287] on button "My New Listings" at bounding box center [379, 287] width 256 height 25
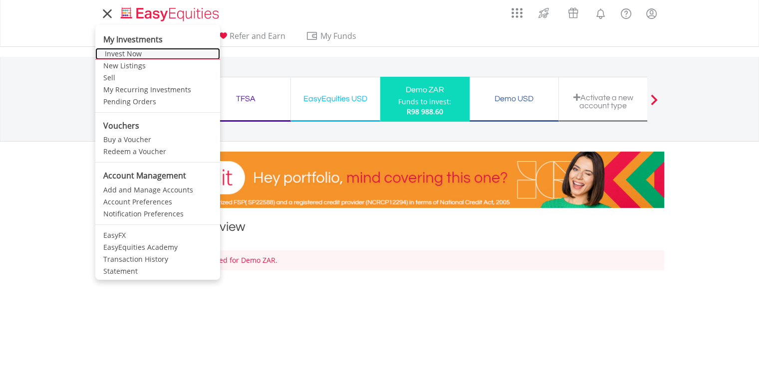
click at [108, 51] on link "Invest Now" at bounding box center [157, 54] width 125 height 12
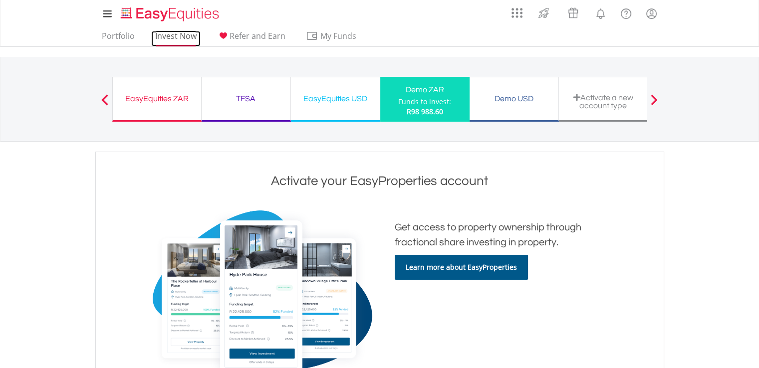
click at [172, 40] on link "Invest Now" at bounding box center [175, 38] width 49 height 15
